Goal: Check status: Check status

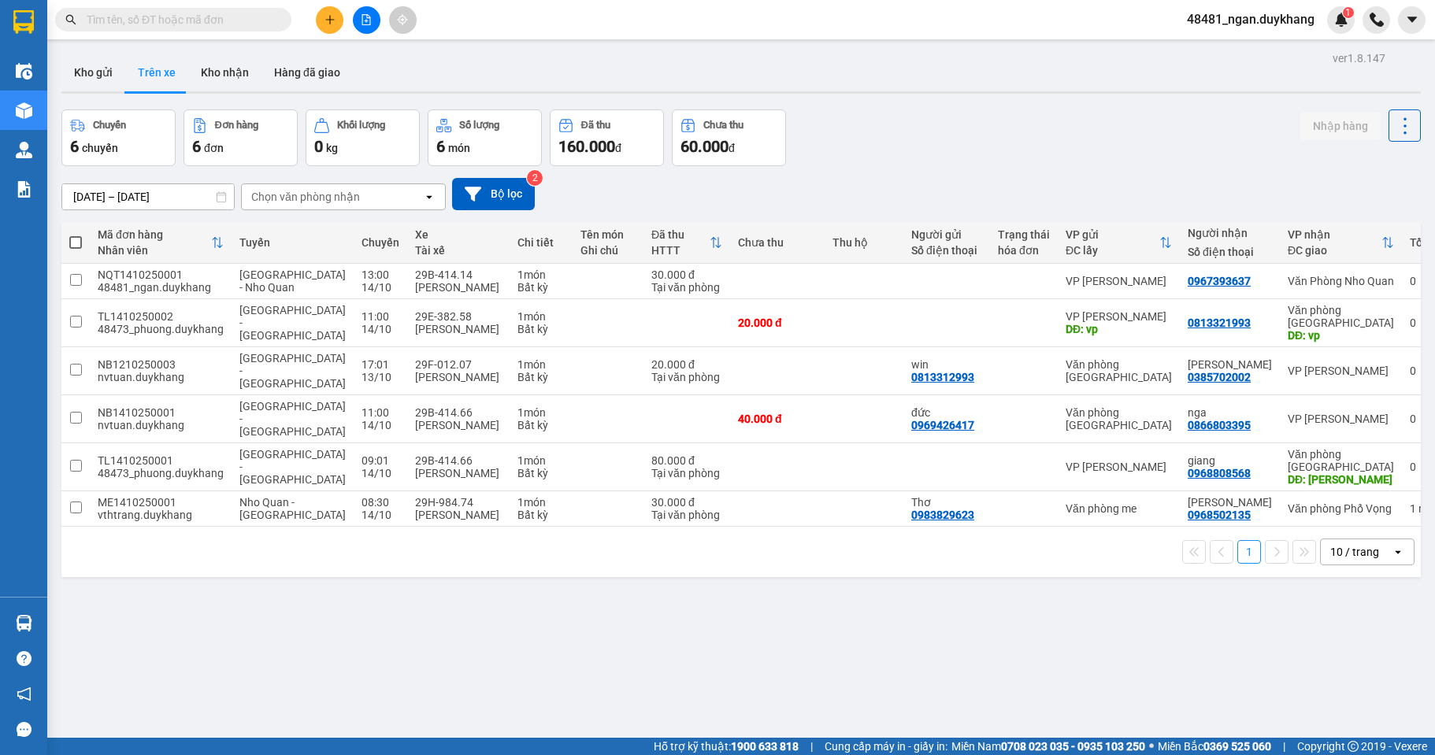
click at [135, 191] on input "[DATE] – [DATE]" at bounding box center [148, 196] width 172 height 25
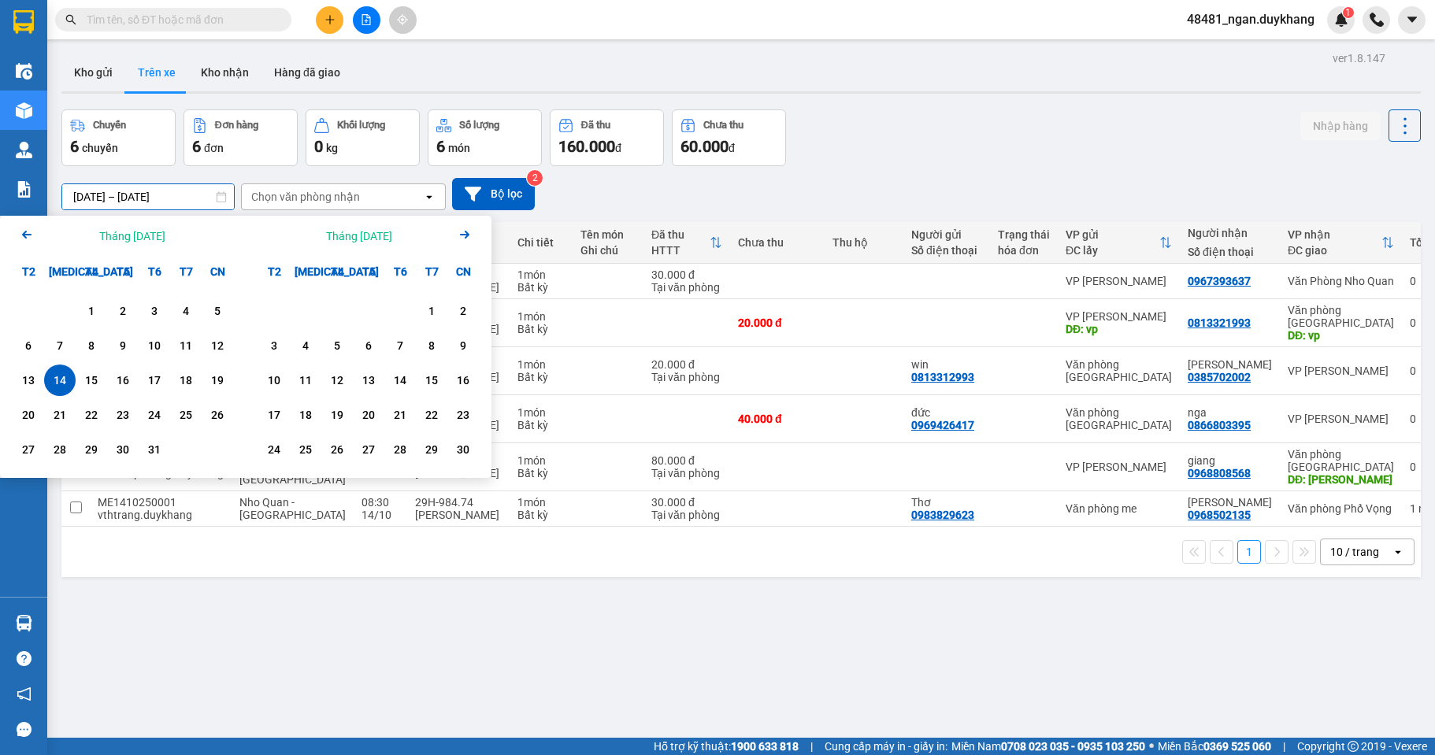
click at [50, 384] on div "14" at bounding box center [60, 380] width 22 height 19
type input "[DATE] – [DATE]"
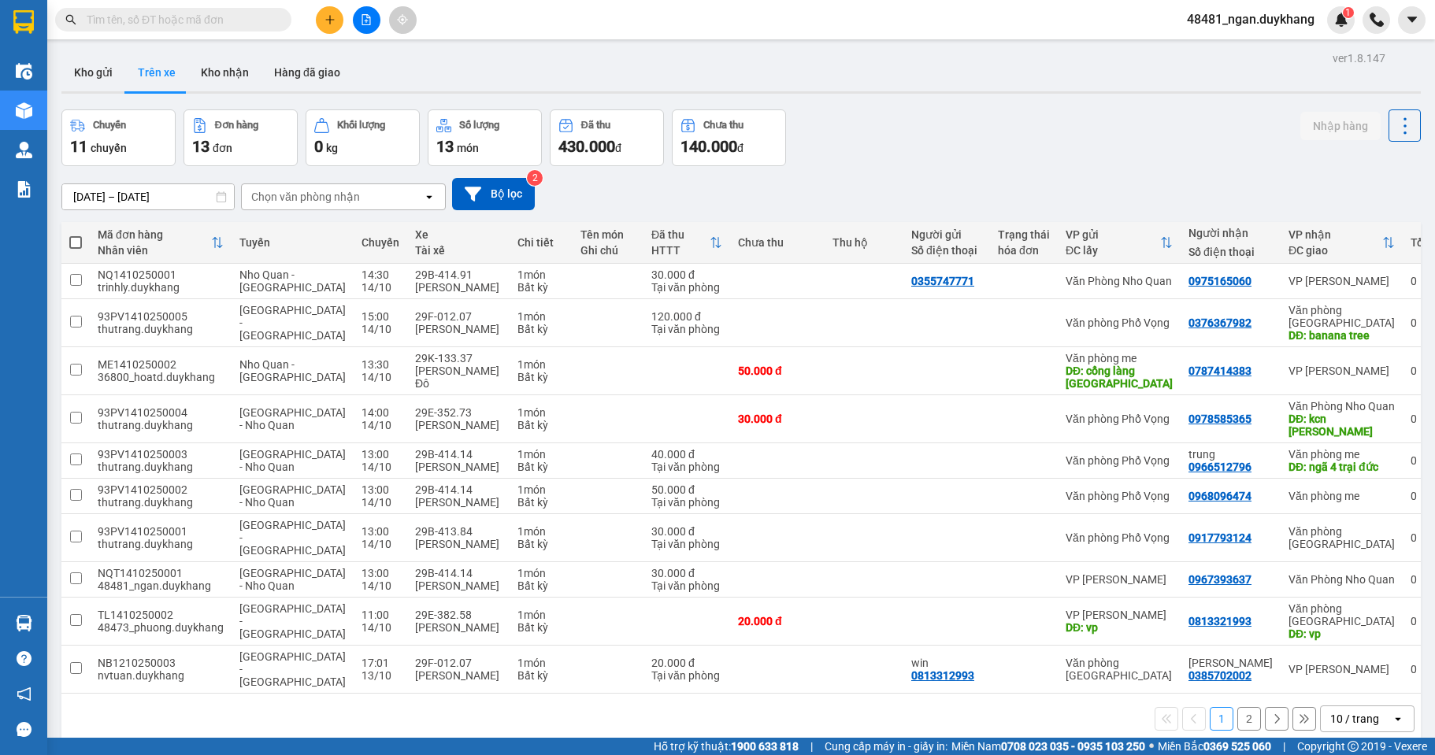
click at [930, 169] on div "[DATE] – [DATE] Press the down arrow key to interact with the calendar and sele…" at bounding box center [741, 194] width 1360 height 56
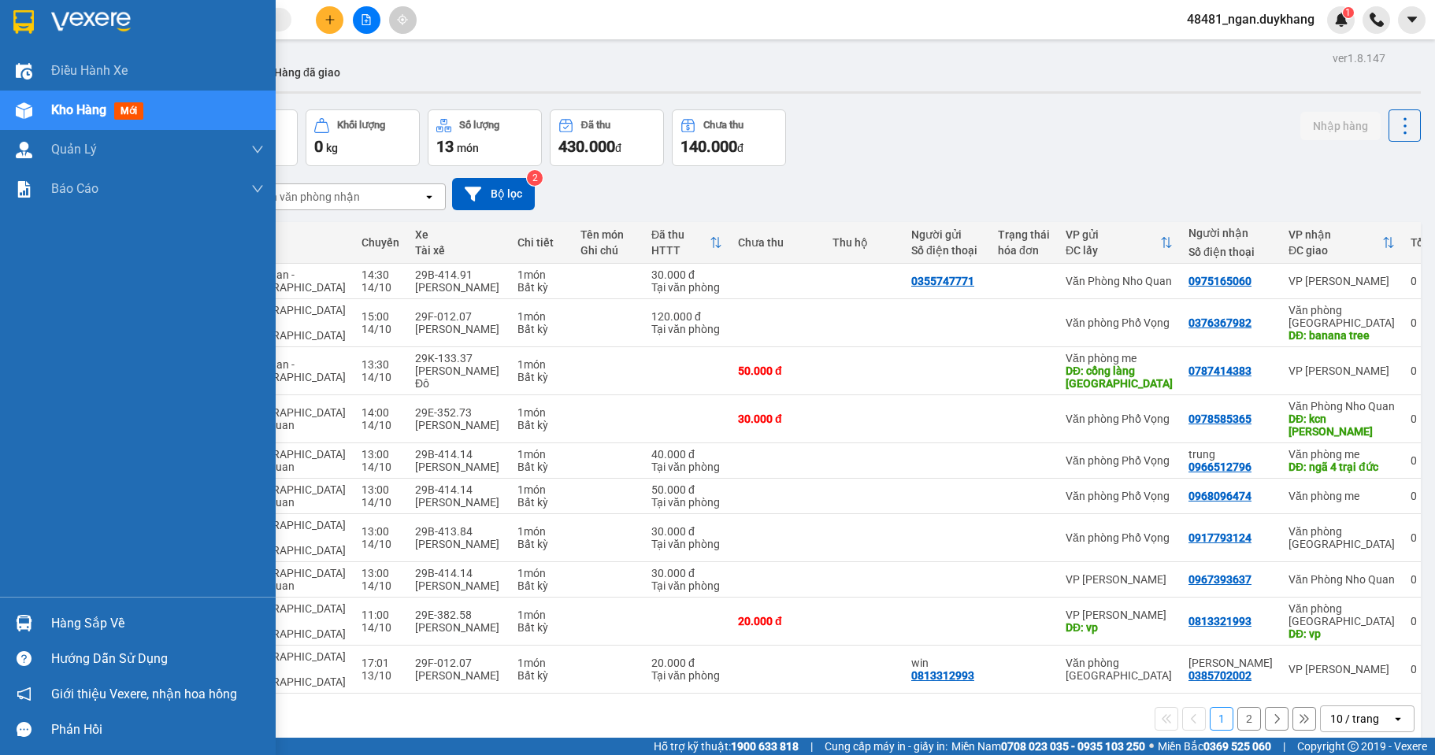
click at [17, 617] on img at bounding box center [24, 623] width 17 height 17
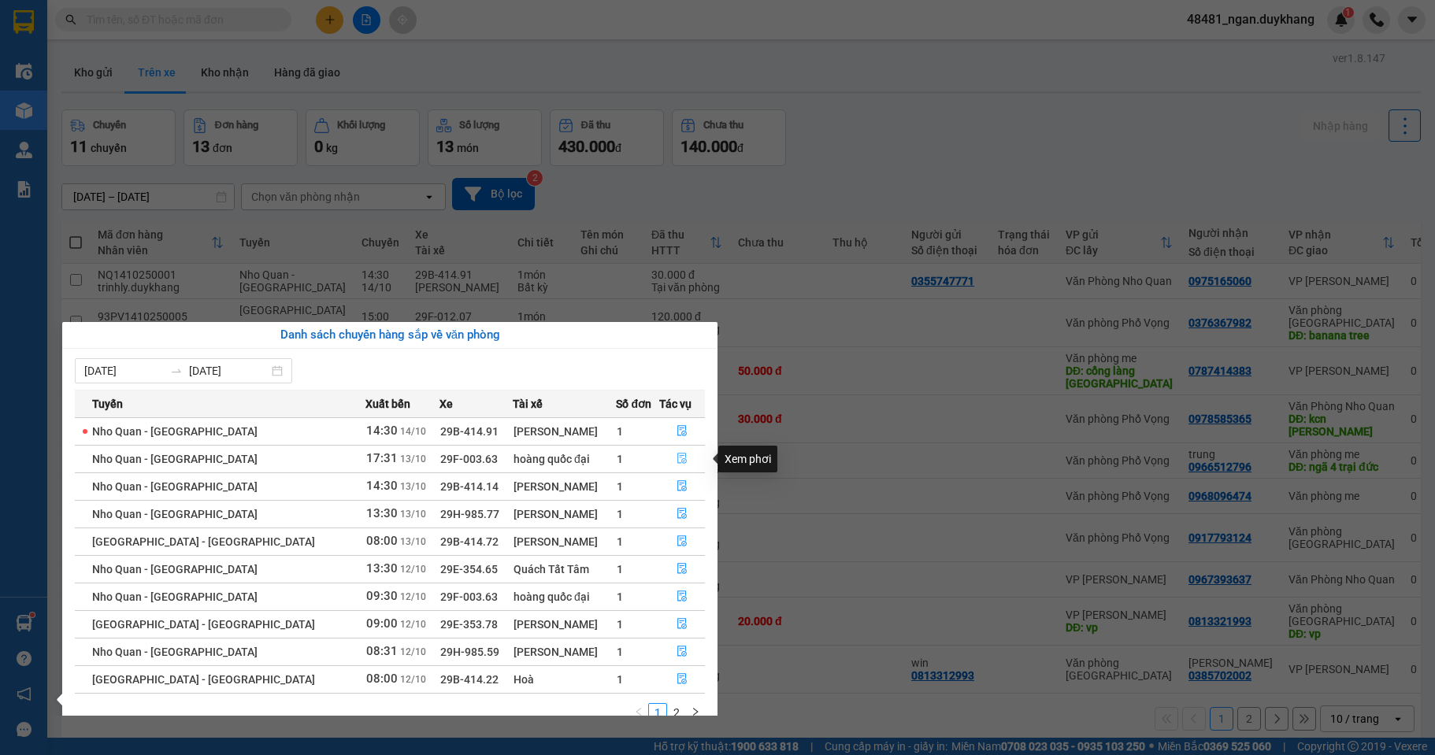
click at [680, 462] on icon "file-done" at bounding box center [681, 459] width 9 height 11
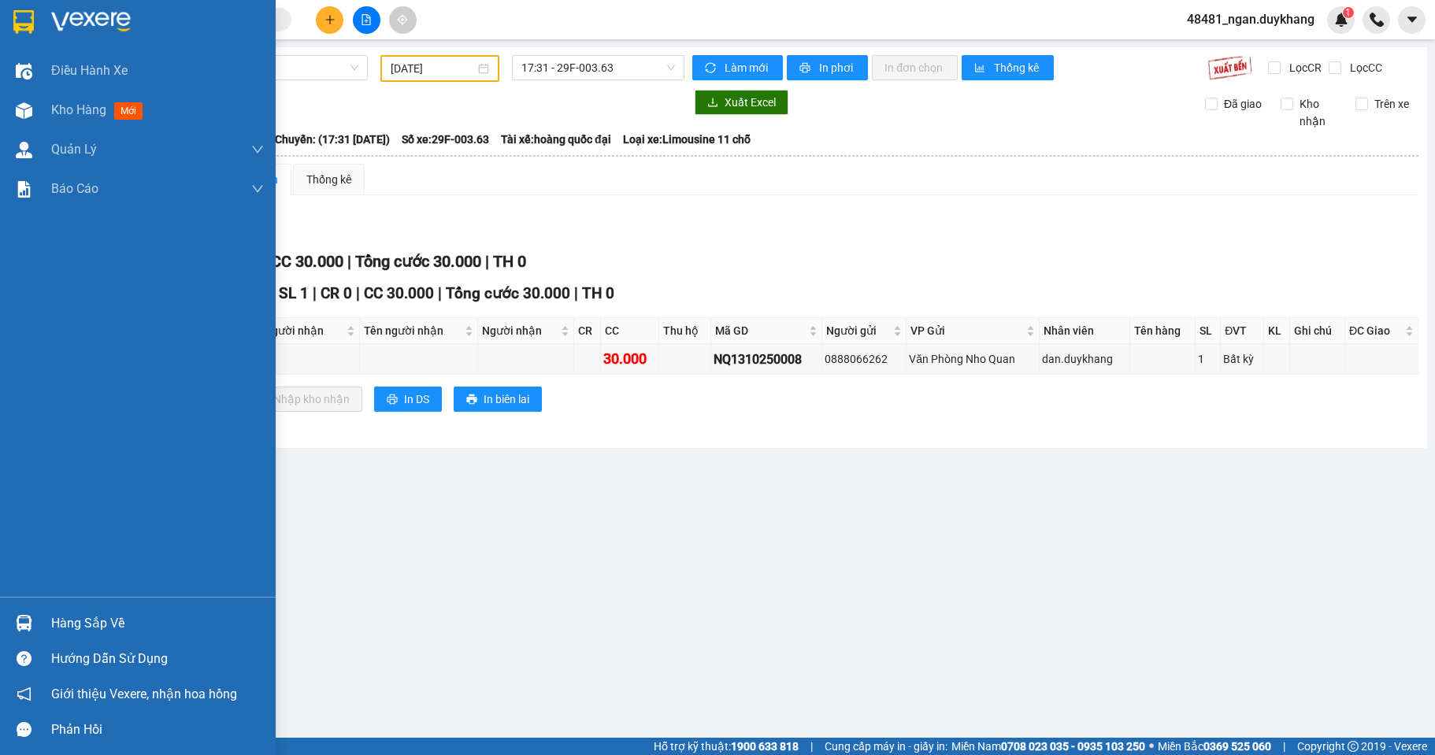
click at [33, 623] on div at bounding box center [24, 624] width 28 height 28
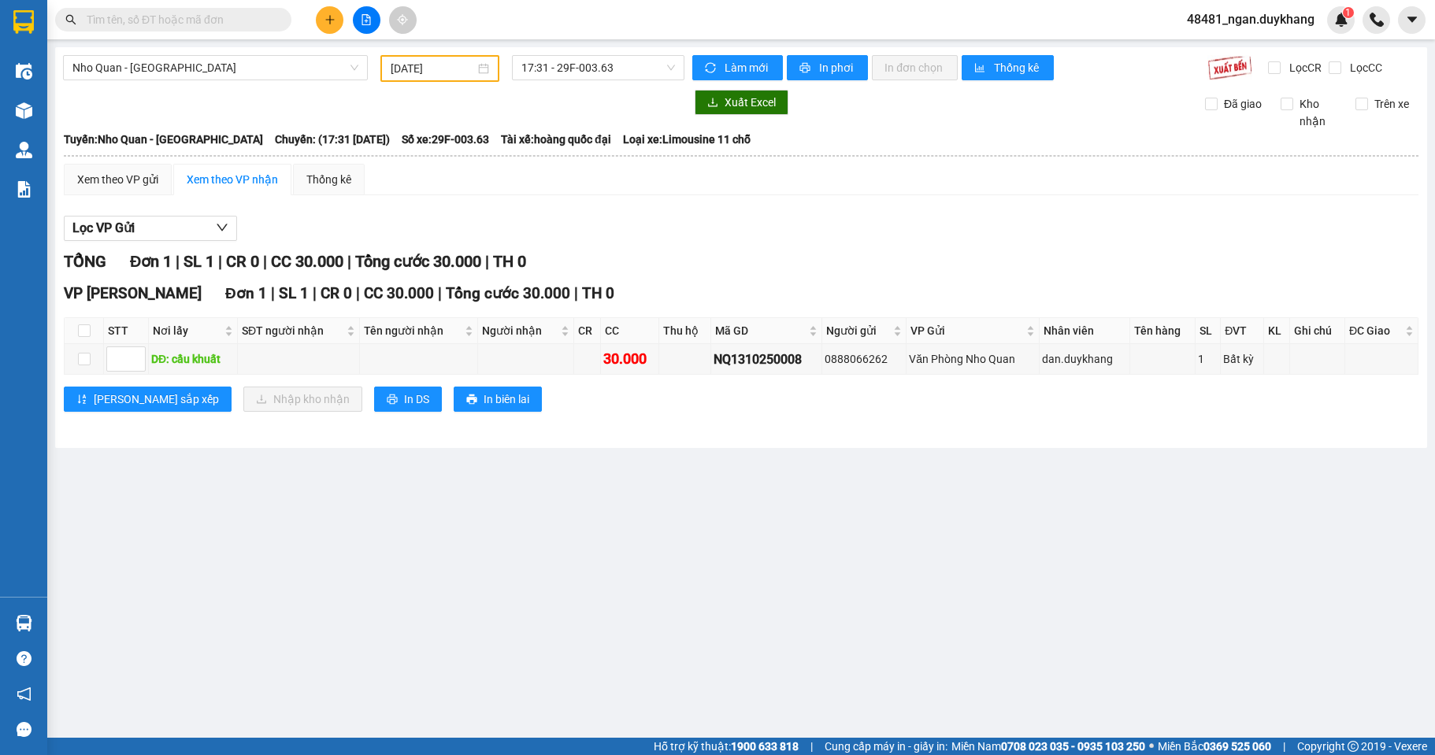
click at [788, 514] on section "Kết quả tìm kiếm ( 0 ) Bộ lọc Ngày tạo đơn gần nhất No Data 48481_ngan.duykhang…" at bounding box center [717, 377] width 1435 height 755
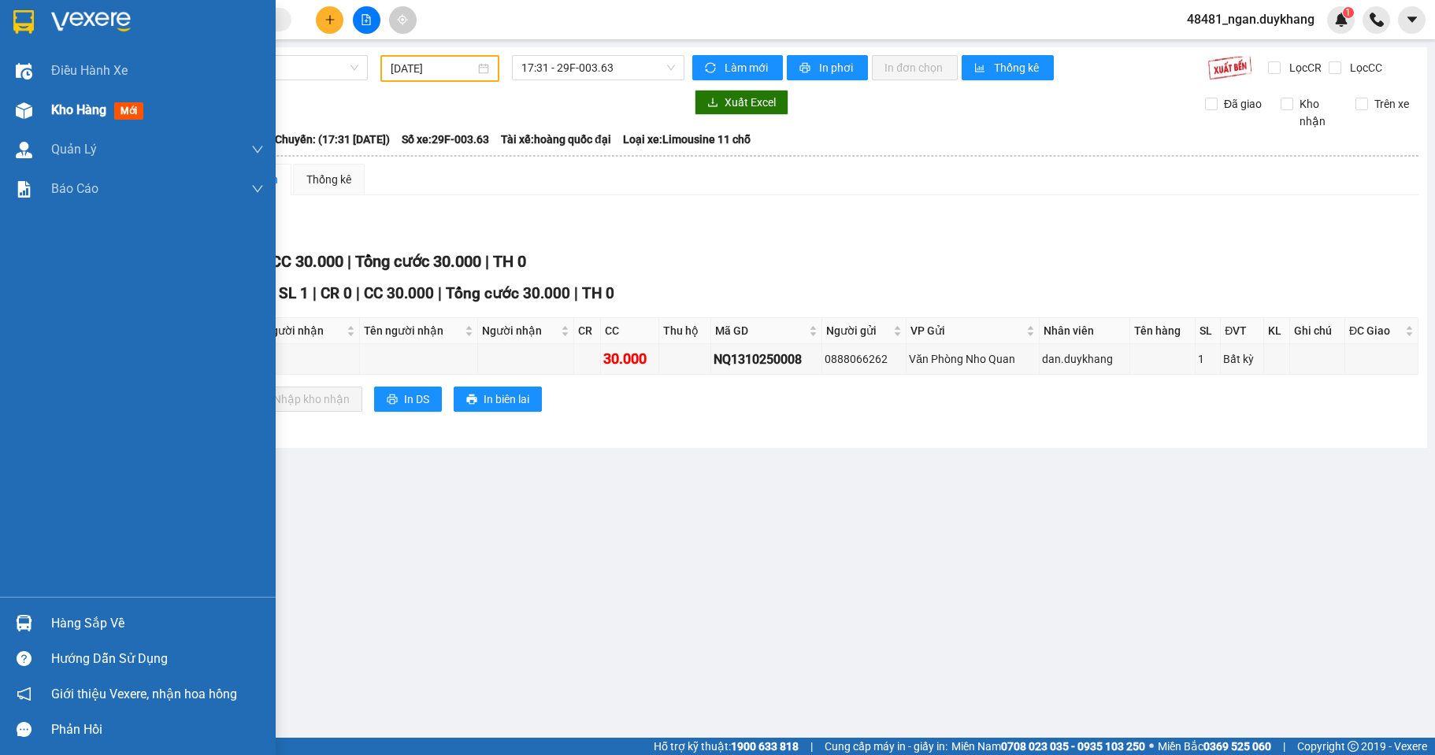
click at [36, 117] on div at bounding box center [24, 111] width 28 height 28
